Goal: Information Seeking & Learning: Learn about a topic

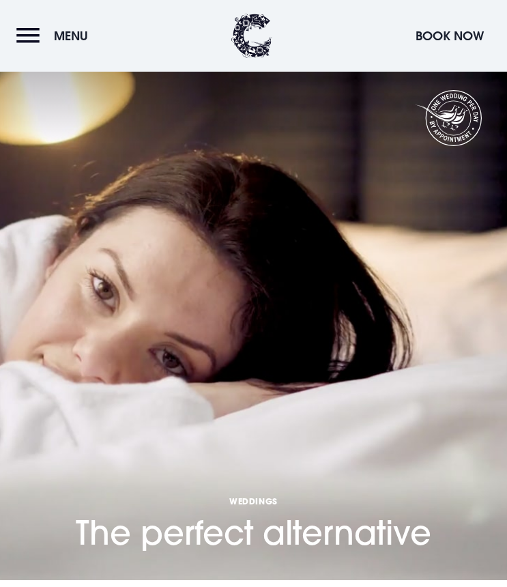
scroll to position [1438, 0]
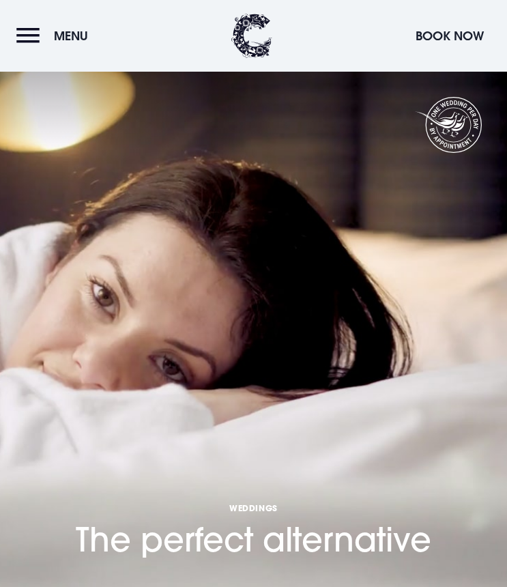
click at [29, 42] on button "Menu" at bounding box center [55, 35] width 78 height 29
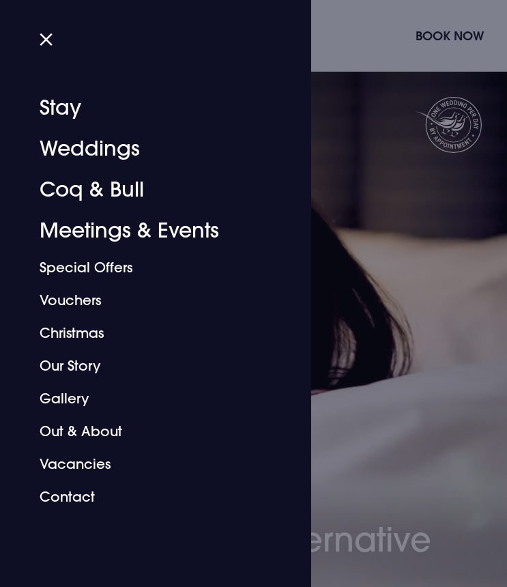
click at [404, 269] on div at bounding box center [253, 293] width 507 height 587
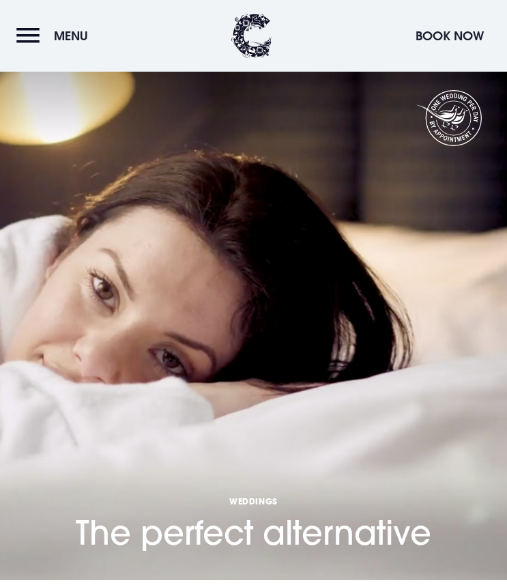
scroll to position [1815, 0]
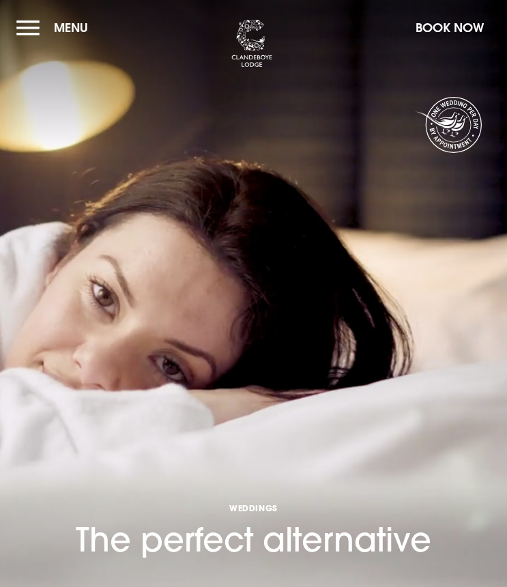
scroll to position [0, 0]
